Goal: Find specific page/section: Find specific page/section

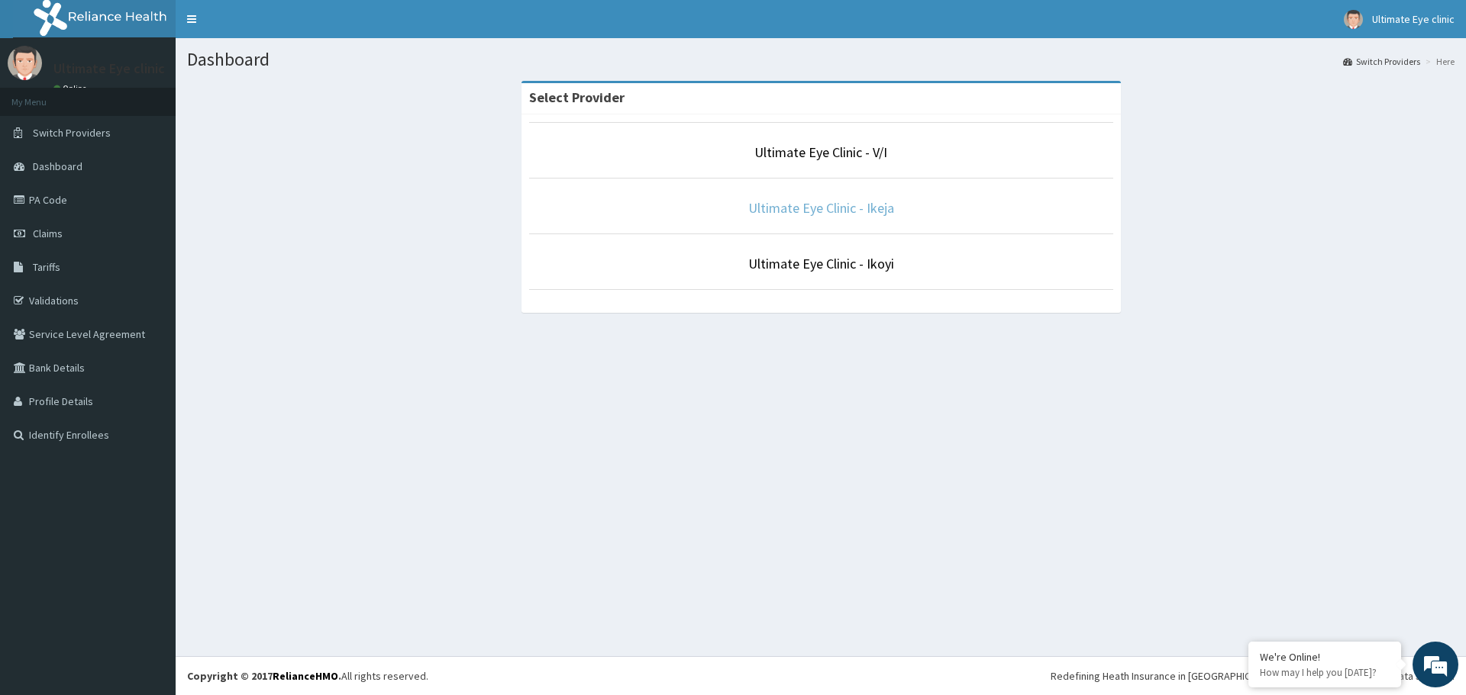
click at [836, 207] on link "Ultimate Eye Clinic - Ikeja" at bounding box center [821, 208] width 146 height 18
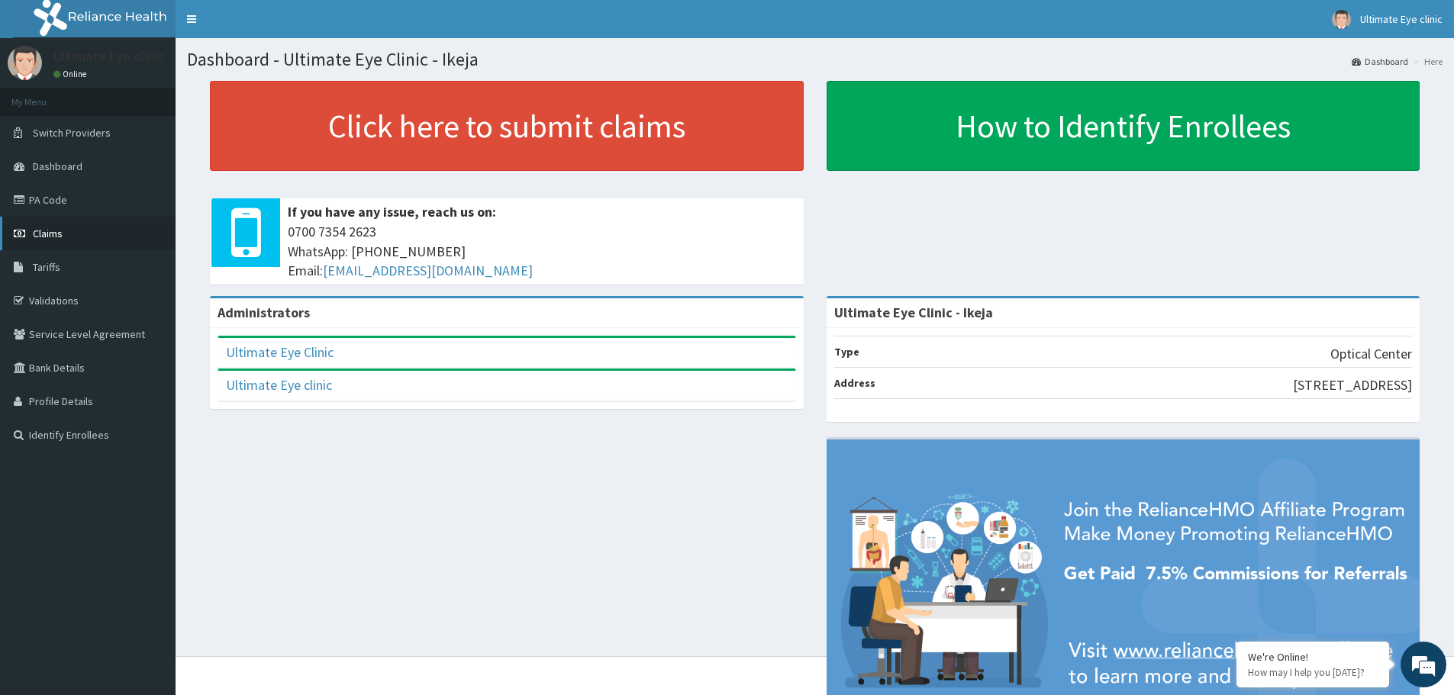
click at [43, 229] on span "Claims" at bounding box center [48, 234] width 30 height 14
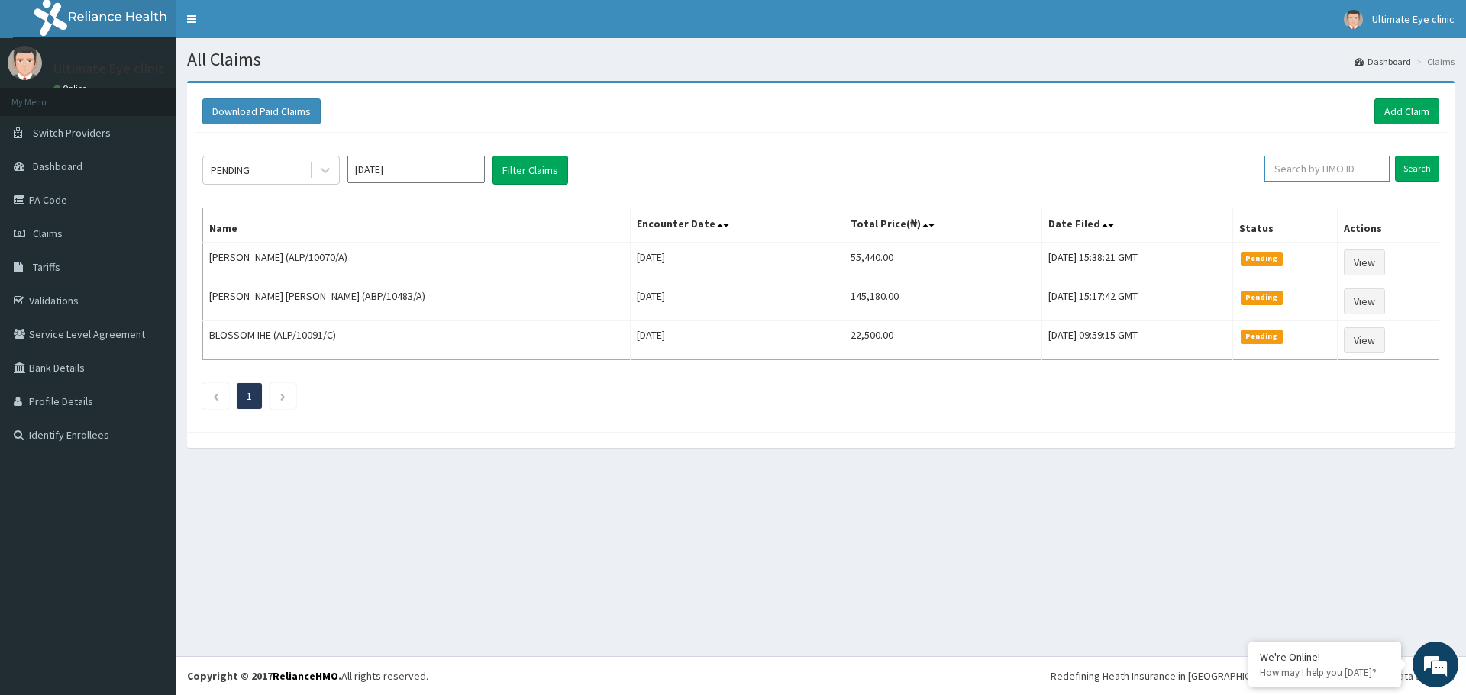
click at [1348, 175] on input "text" at bounding box center [1326, 169] width 125 height 26
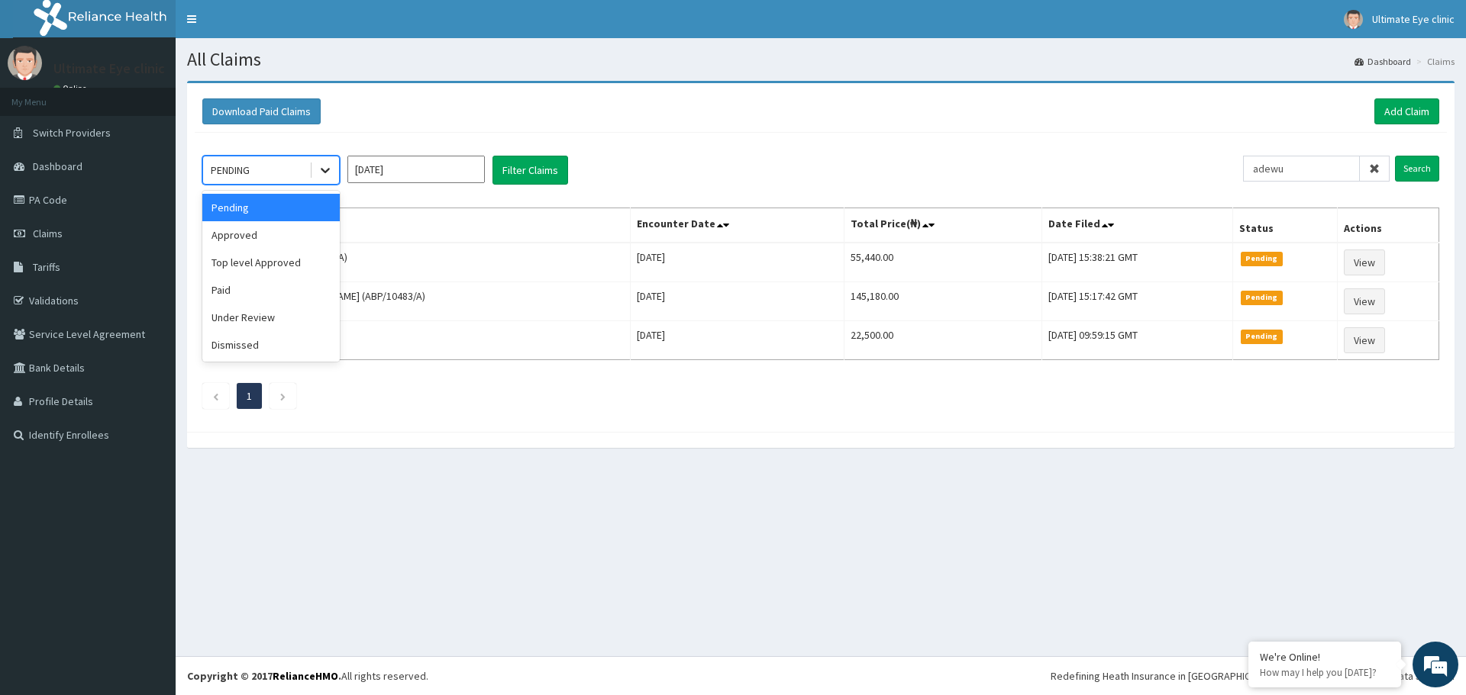
click at [317, 169] on div at bounding box center [324, 169] width 27 height 27
click at [264, 233] on div "Approved" at bounding box center [270, 234] width 137 height 27
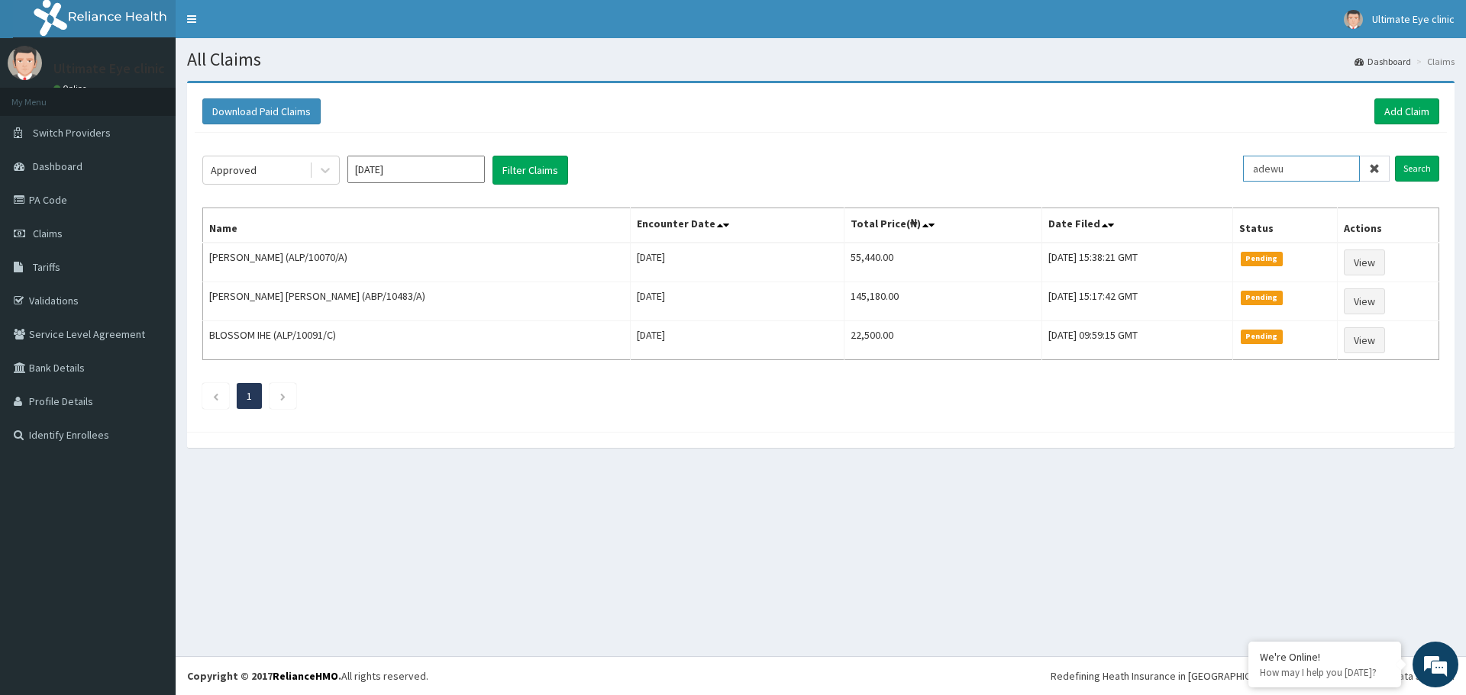
click at [1305, 167] on input "adewu" at bounding box center [1301, 169] width 117 height 26
type input "adewusi"
click at [75, 132] on span "Switch Providers" at bounding box center [72, 133] width 78 height 14
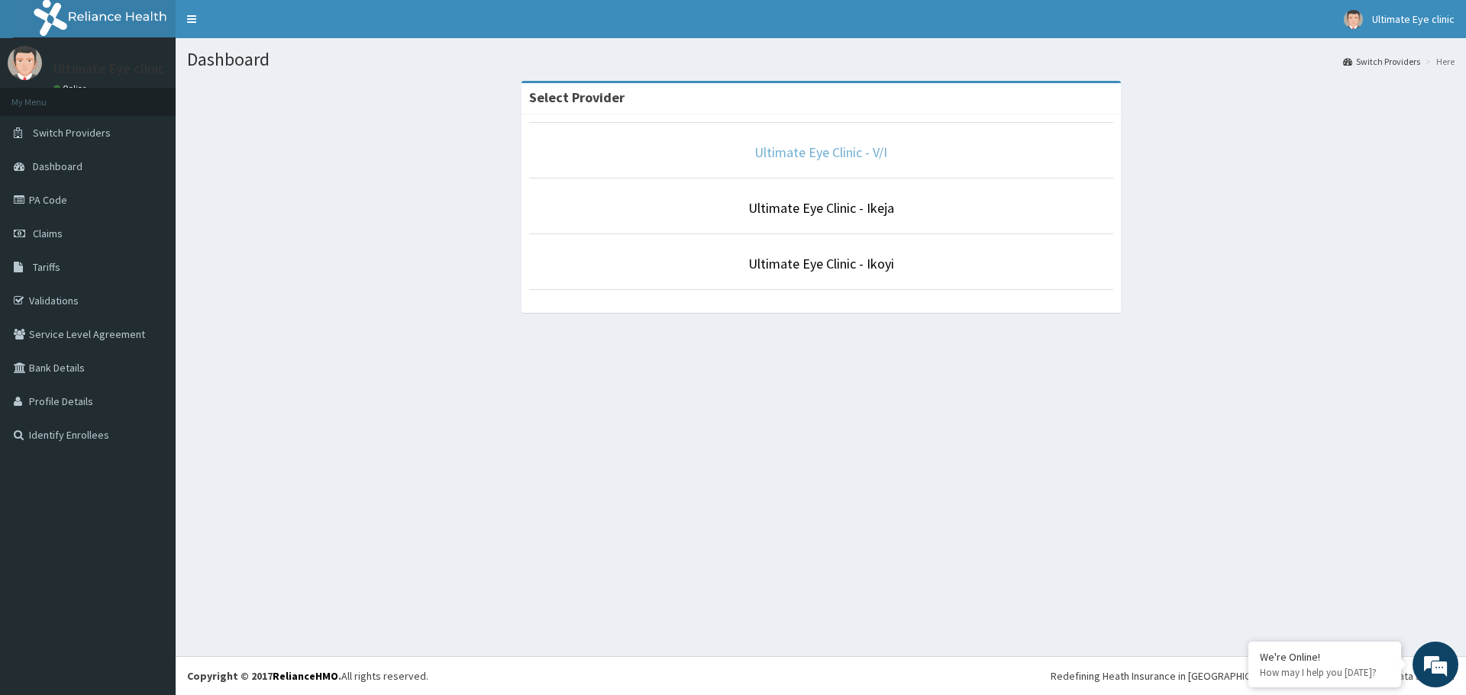
click at [838, 152] on link "Ultimate Eye Clinic - V/I" at bounding box center [820, 153] width 133 height 18
